Goal: Information Seeking & Learning: Find specific fact

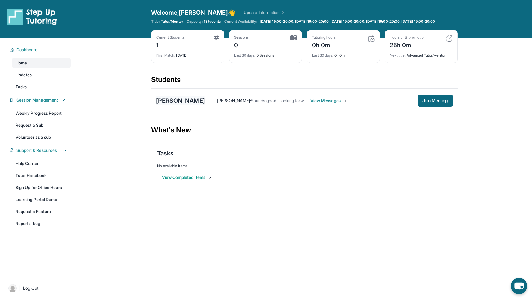
click at [186, 105] on div "[PERSON_NAME]" at bounding box center [180, 100] width 49 height 8
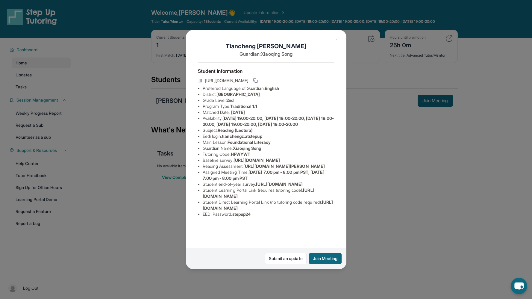
drag, startPoint x: 288, startPoint y: 98, endPoint x: 220, endPoint y: 101, distance: 68.1
click at [220, 97] on li "District: [GEOGRAPHIC_DATA]" at bounding box center [269, 94] width 132 height 6
copy span "[GEOGRAPHIC_DATA]"
click at [251, 109] on span "Traditional 1:1" at bounding box center [243, 106] width 27 height 5
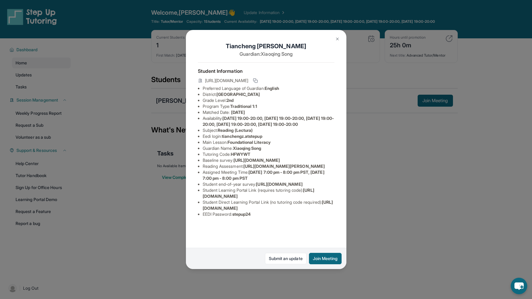
click at [338, 38] on img at bounding box center [337, 39] width 5 height 5
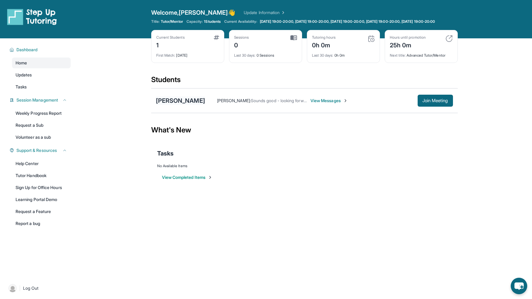
click at [185, 105] on div "[PERSON_NAME]" at bounding box center [180, 100] width 49 height 8
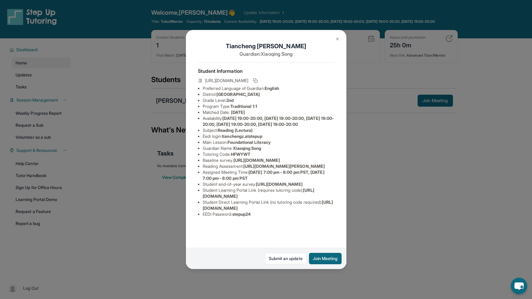
drag, startPoint x: 306, startPoint y: 143, endPoint x: 203, endPoint y: 132, distance: 103.6
click at [203, 132] on div "[PERSON_NAME] Guardian: [PERSON_NAME] Student Information [URL][DOMAIN_NAME] Pr…" at bounding box center [266, 149] width 161 height 239
copy span "[URL][DOMAIN_NAME]"
click at [281, 151] on li "Tutoring Code : HFWYWT" at bounding box center [269, 154] width 132 height 6
click at [339, 40] on img at bounding box center [337, 39] width 5 height 5
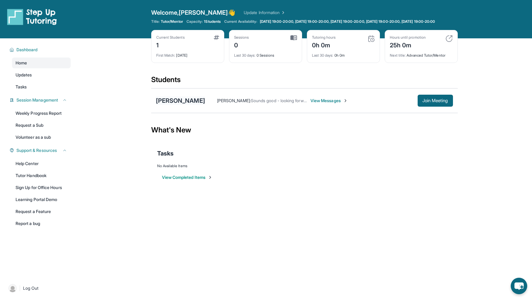
click at [186, 104] on div "[PERSON_NAME]" at bounding box center [180, 100] width 49 height 8
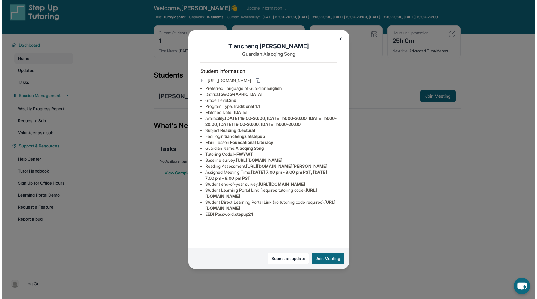
scroll to position [0, 0]
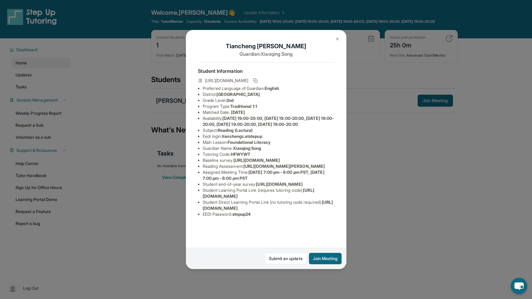
click at [338, 40] on img at bounding box center [337, 39] width 5 height 5
